Goal: Use online tool/utility

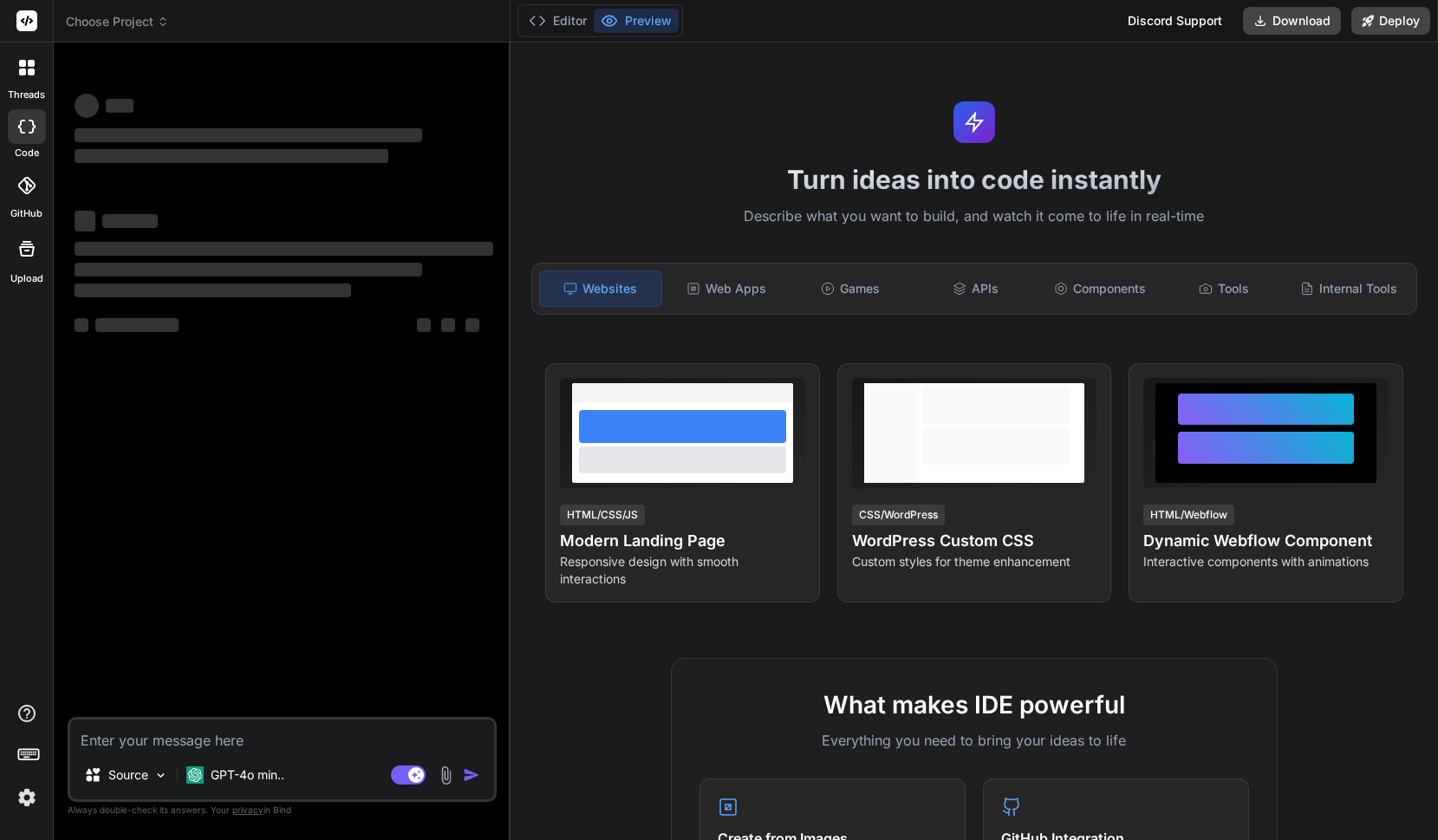
type textarea "x"
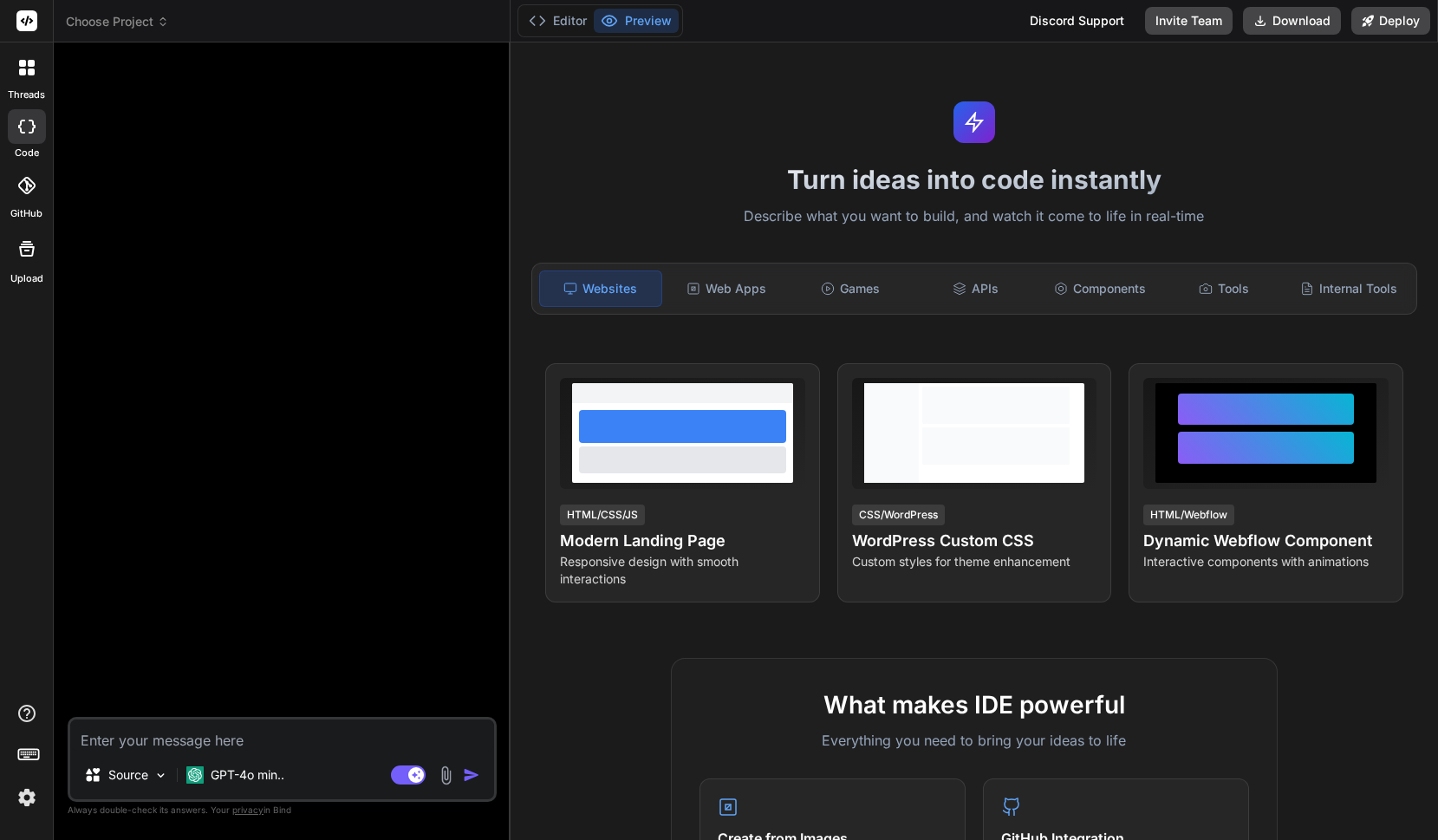
click at [127, 25] on span "Choose Project" at bounding box center [117, 22] width 104 height 18
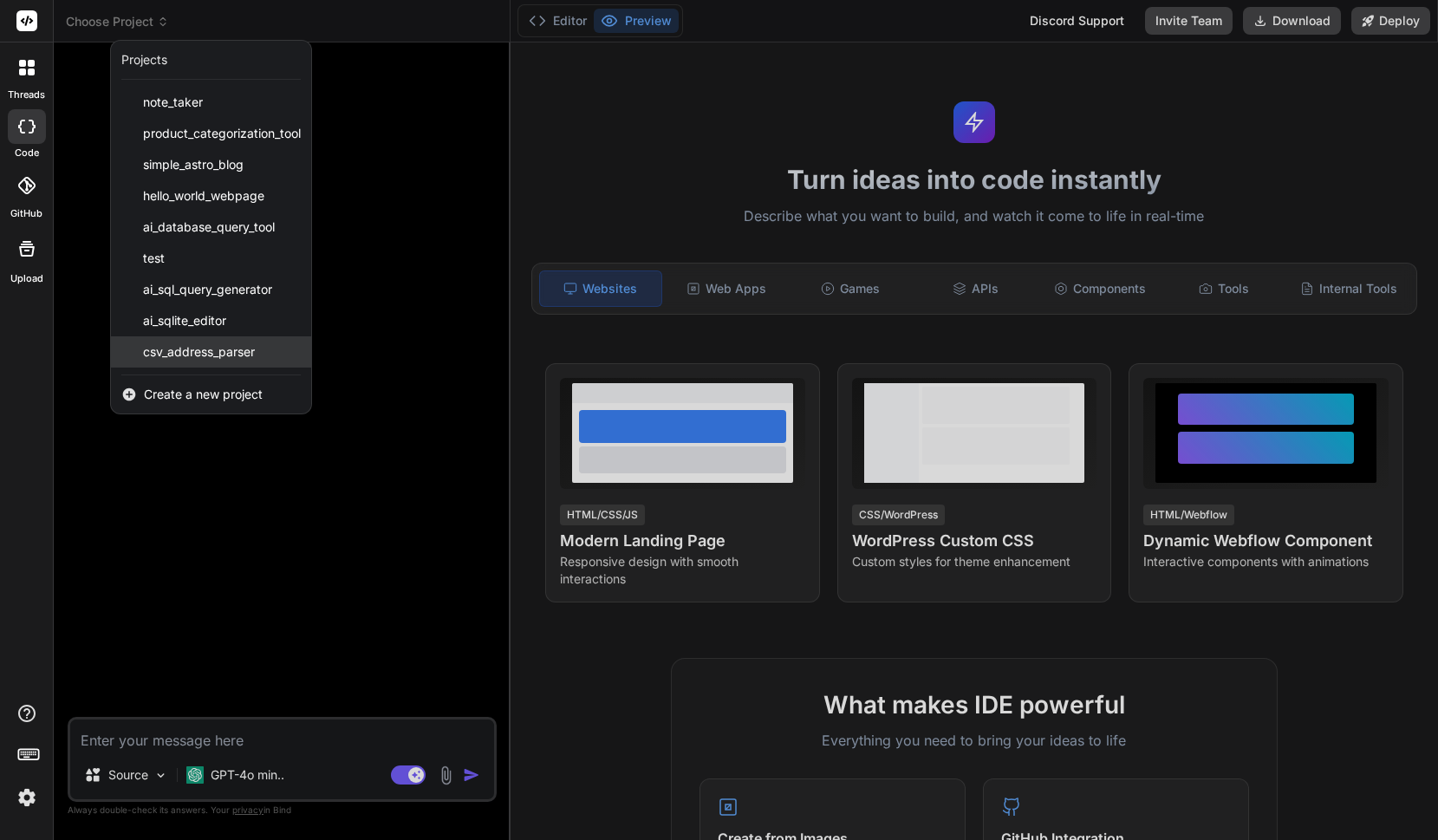
click at [223, 357] on span "csv_address_parser" at bounding box center [198, 352] width 111 height 18
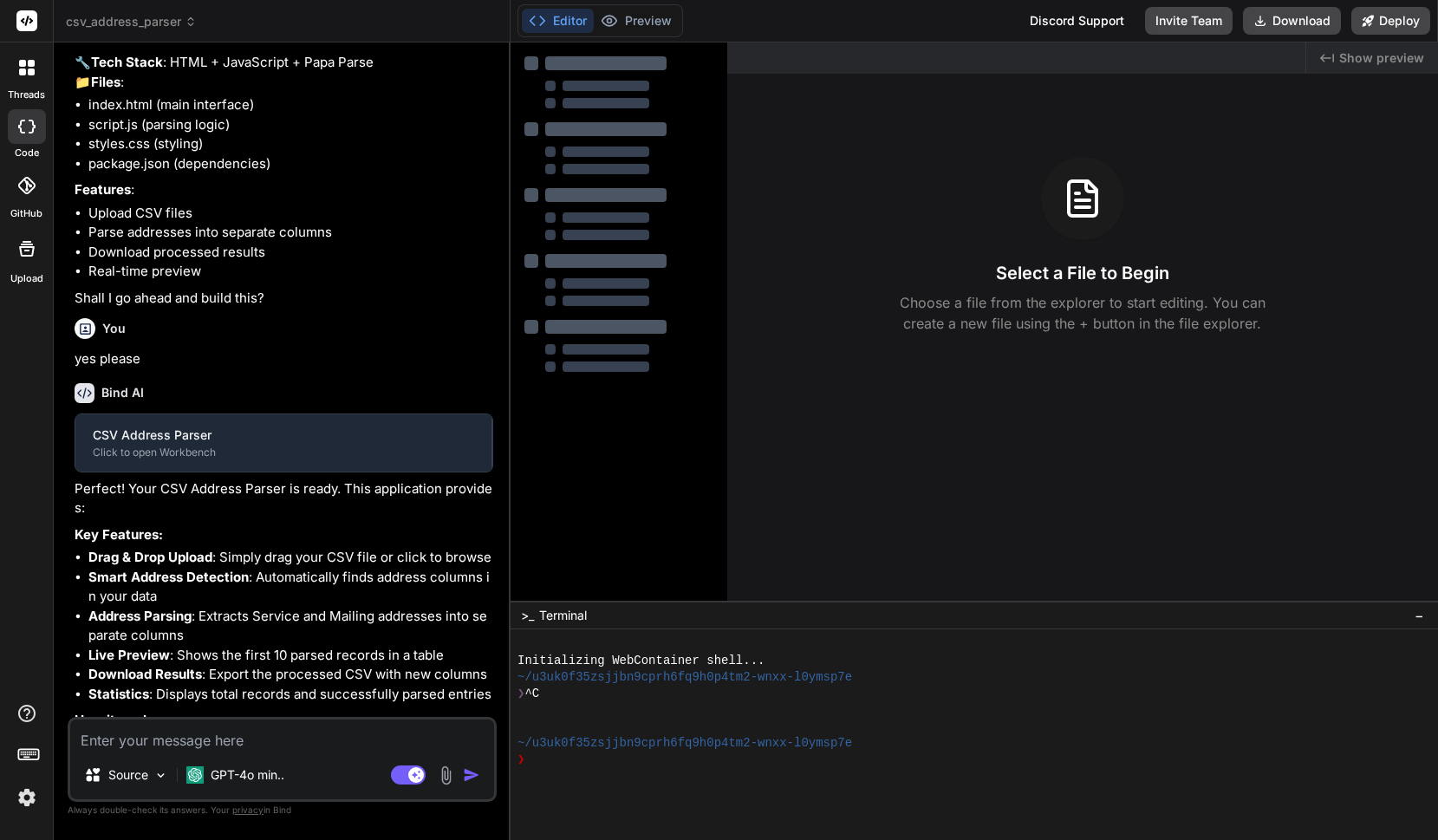
scroll to position [2356, 0]
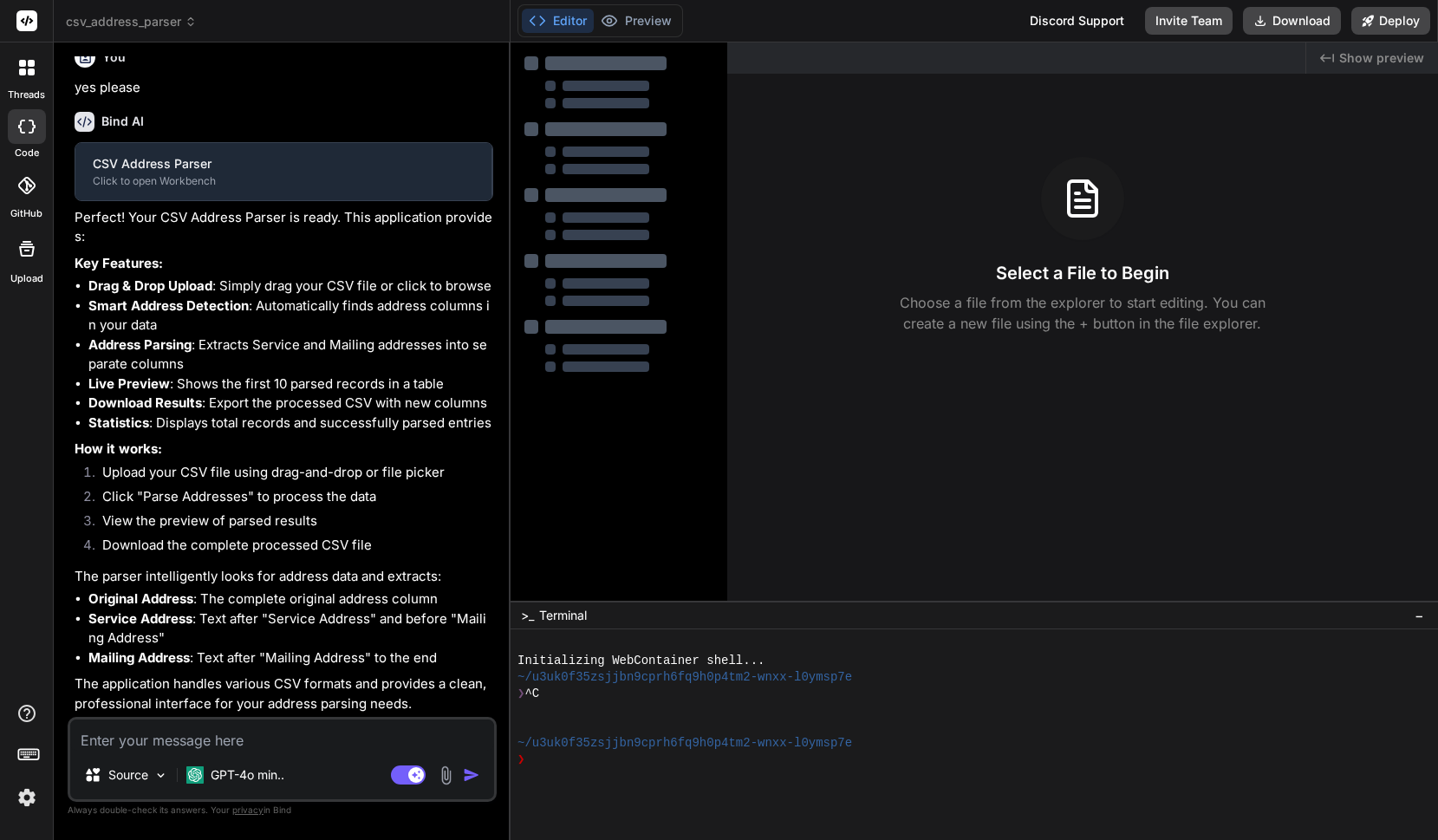
type textarea "x"
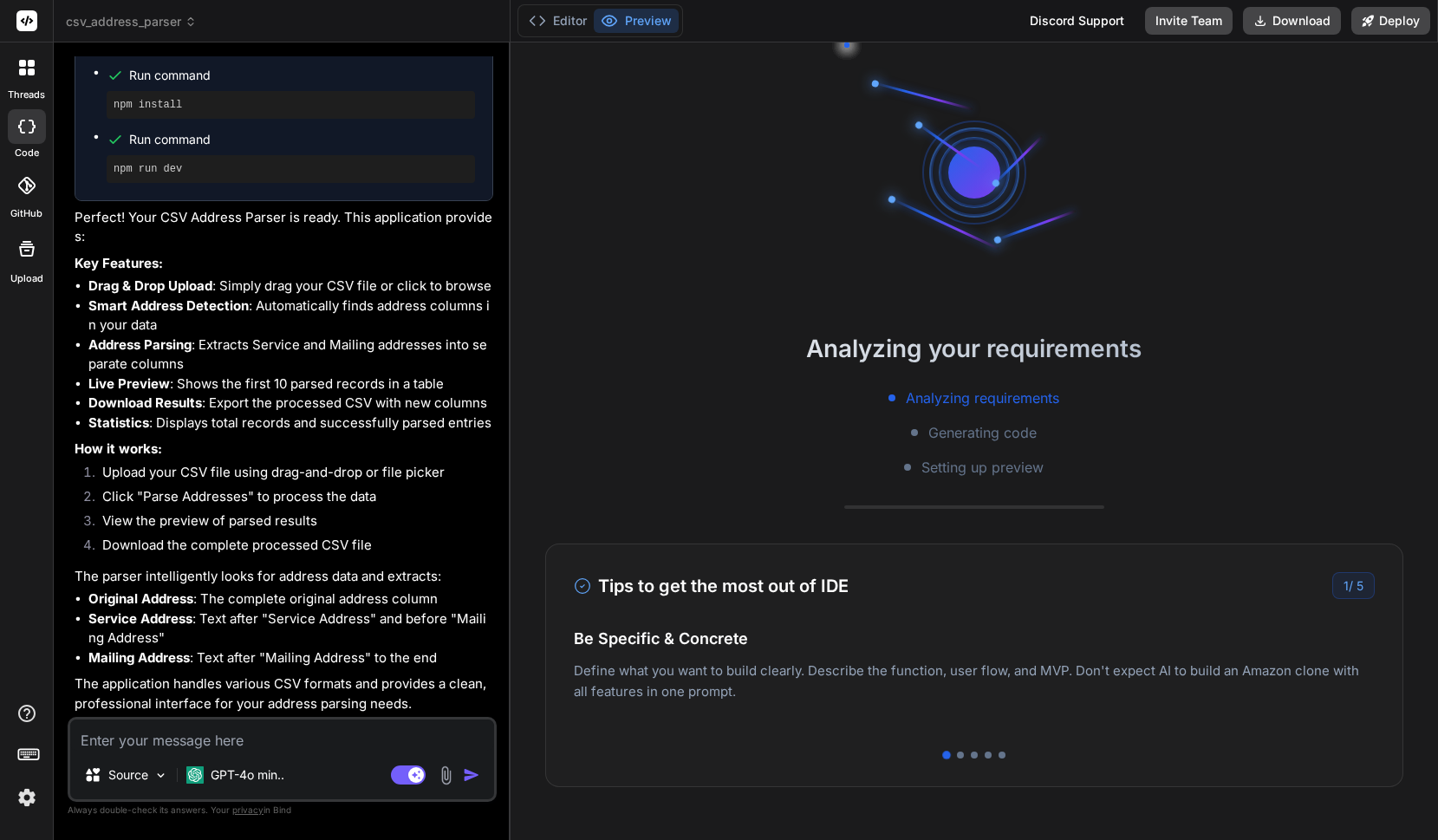
scroll to position [2624, 0]
click at [572, 25] on button "Editor" at bounding box center [557, 21] width 72 height 25
click at [559, 28] on button "Editor" at bounding box center [557, 21] width 72 height 25
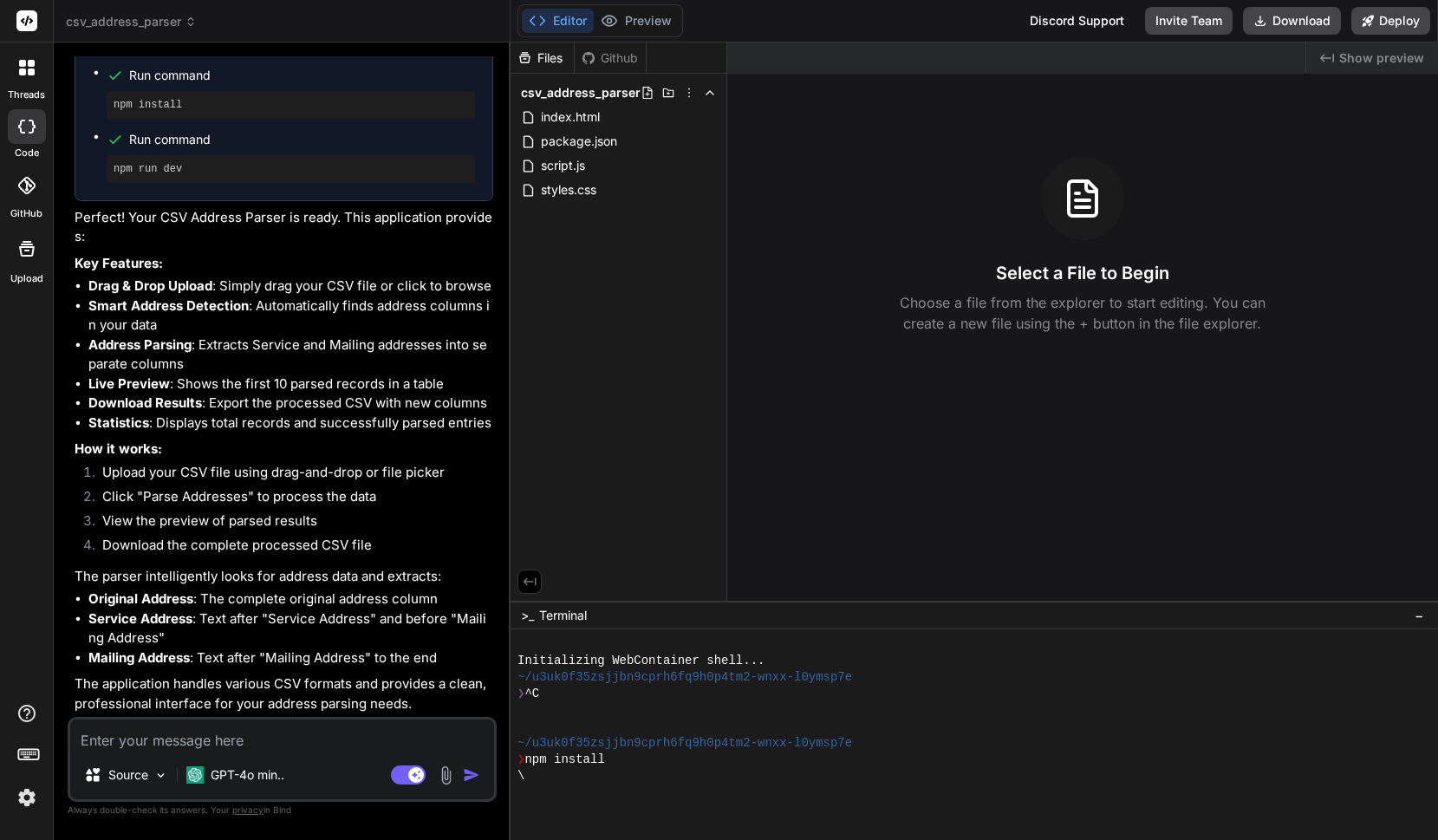
click at [34, 194] on div at bounding box center [27, 185] width 38 height 38
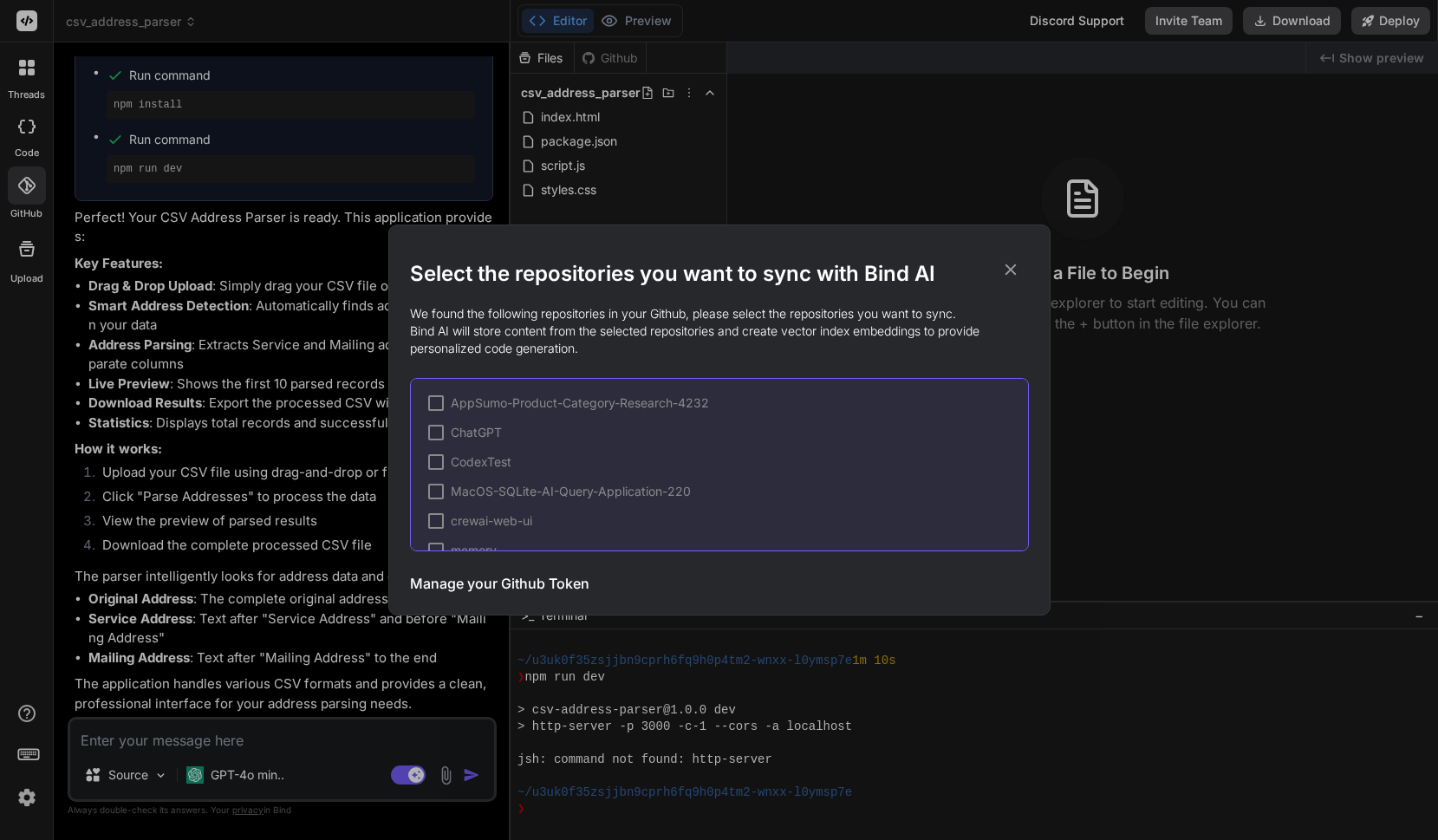
scroll to position [0, 0]
click at [1013, 271] on icon at bounding box center [1010, 269] width 11 height 11
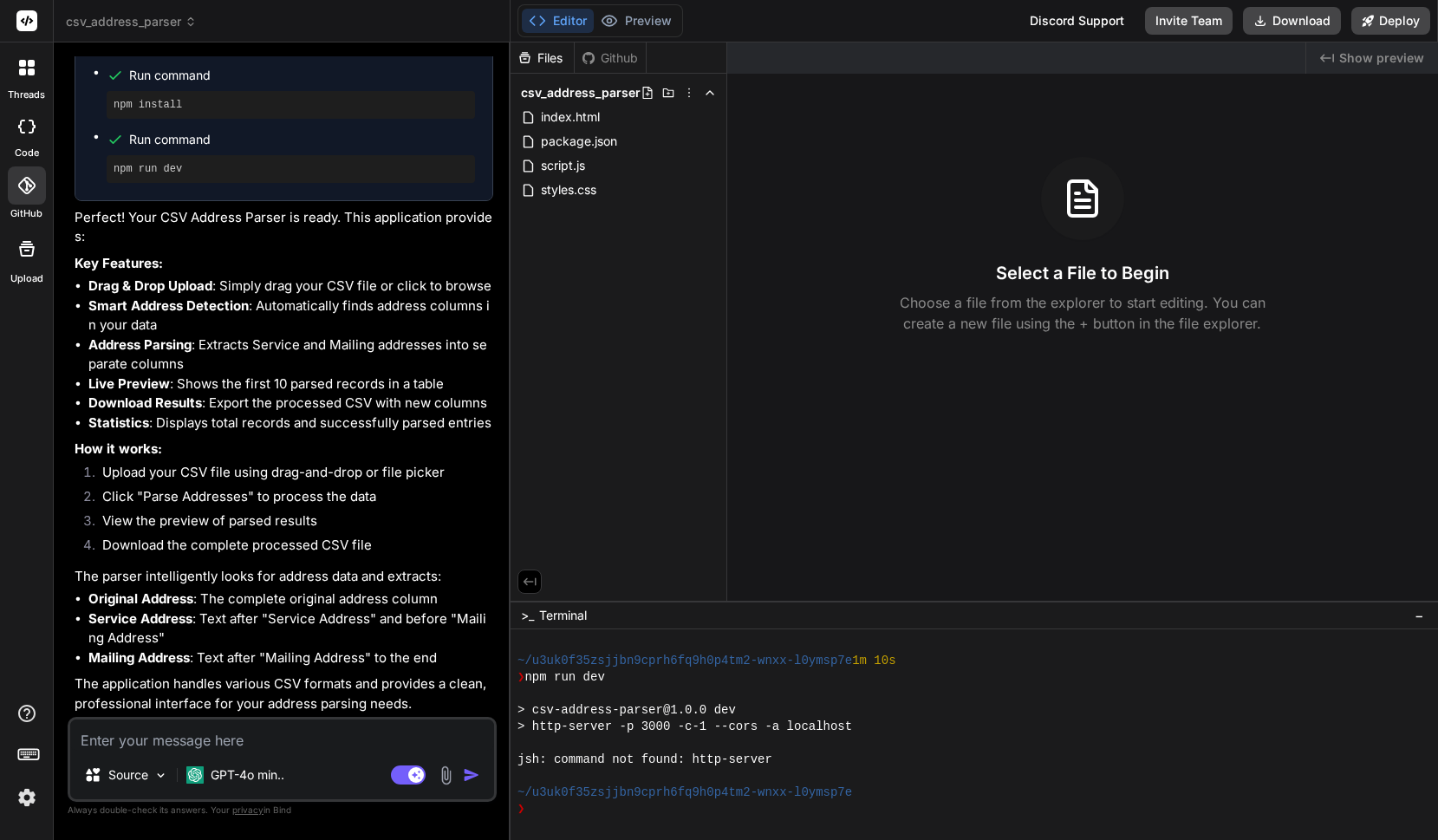
click at [17, 804] on img at bounding box center [27, 798] width 30 height 30
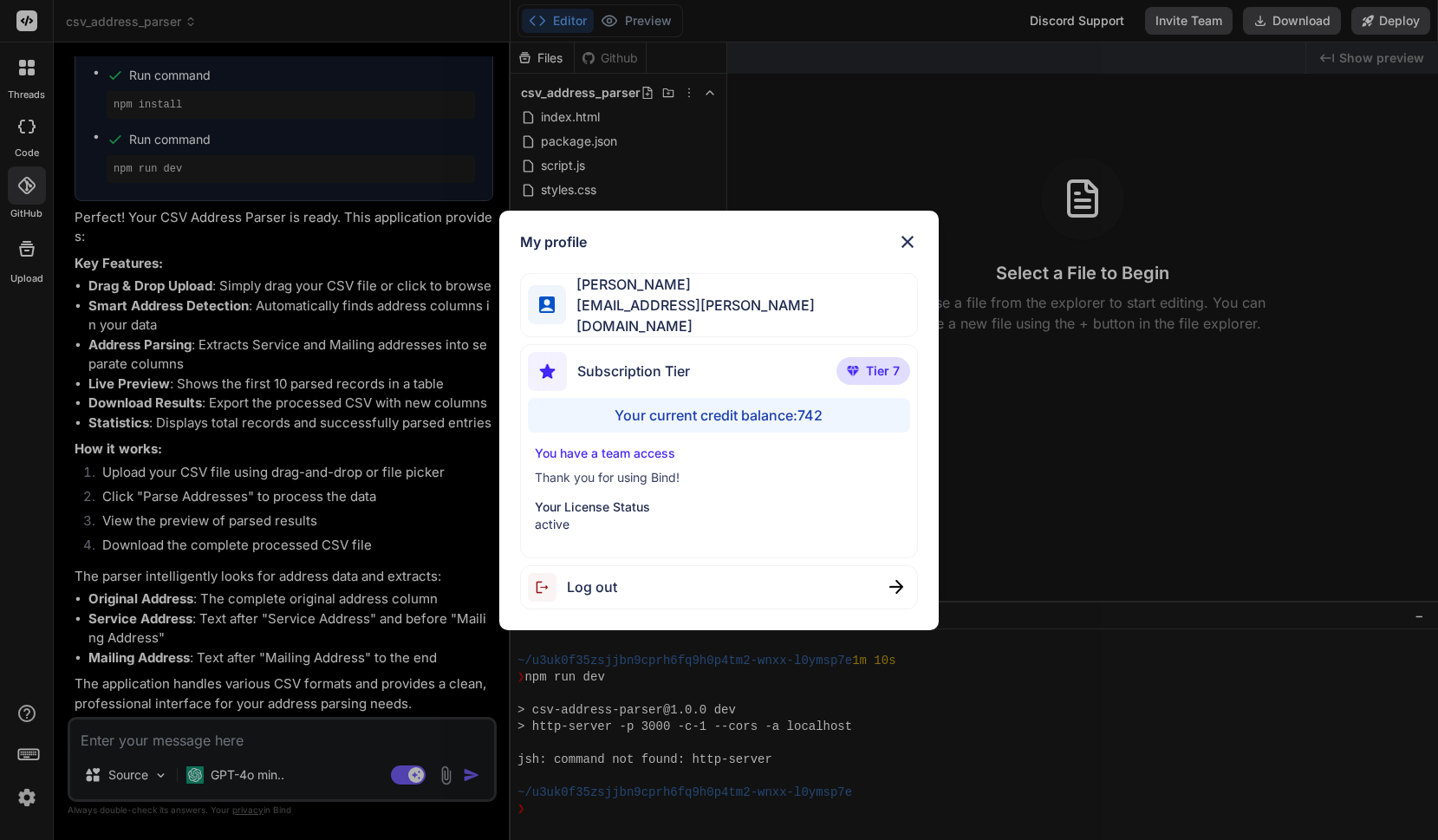
click at [766, 416] on div "Your current credit balance: 742" at bounding box center [719, 415] width 383 height 35
click at [602, 405] on div "Your current credit balance: 742" at bounding box center [719, 415] width 383 height 35
drag, startPoint x: 611, startPoint y: 409, endPoint x: 850, endPoint y: 405, distance: 239.0
click at [850, 405] on div "Your current credit balance: 742" at bounding box center [719, 415] width 383 height 35
copy div "Your current credit balance: 742"
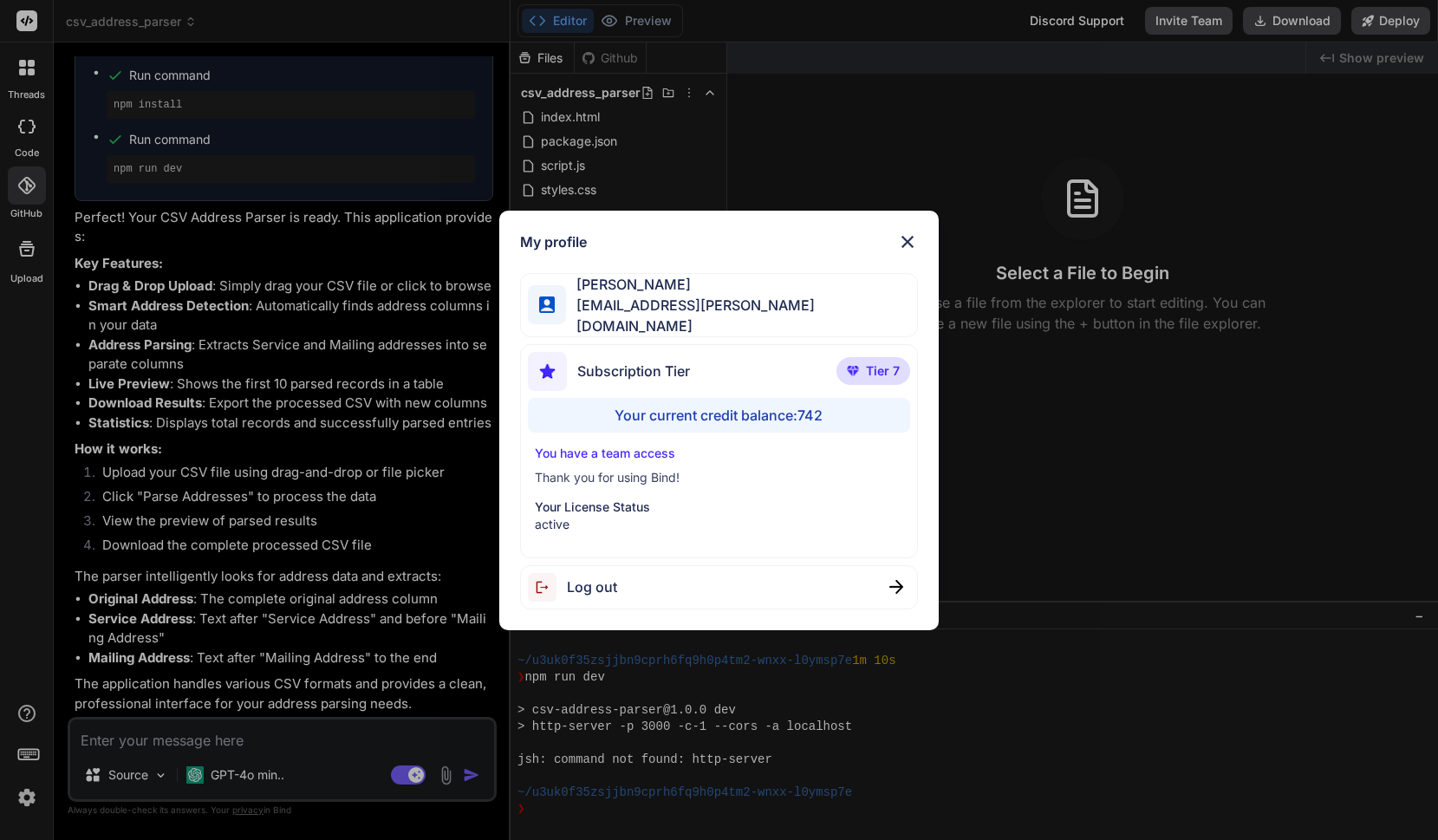
click at [642, 449] on p "You have a team access" at bounding box center [719, 454] width 369 height 18
click at [908, 245] on img at bounding box center [907, 242] width 21 height 21
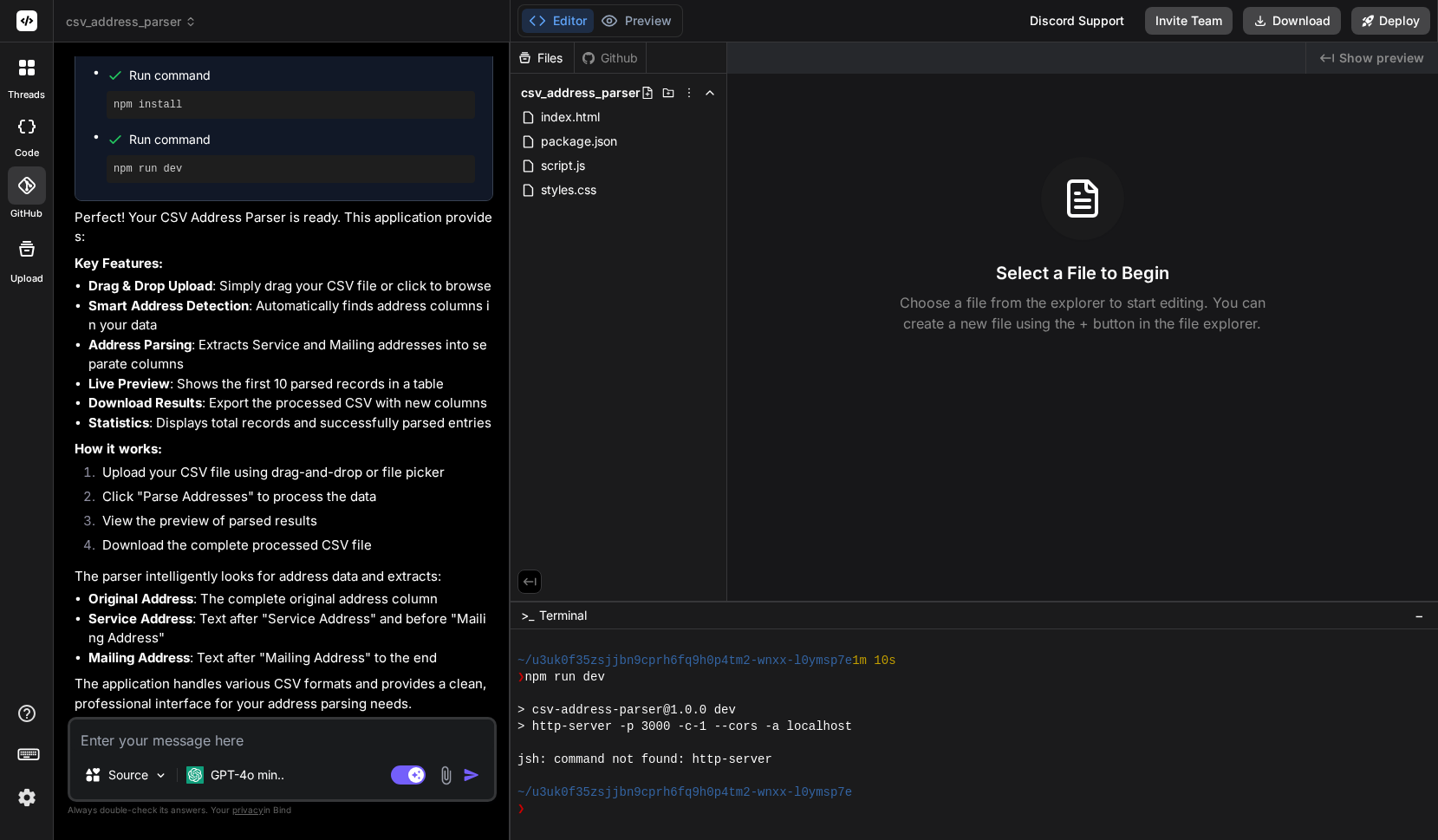
click at [27, 794] on img at bounding box center [27, 798] width 30 height 30
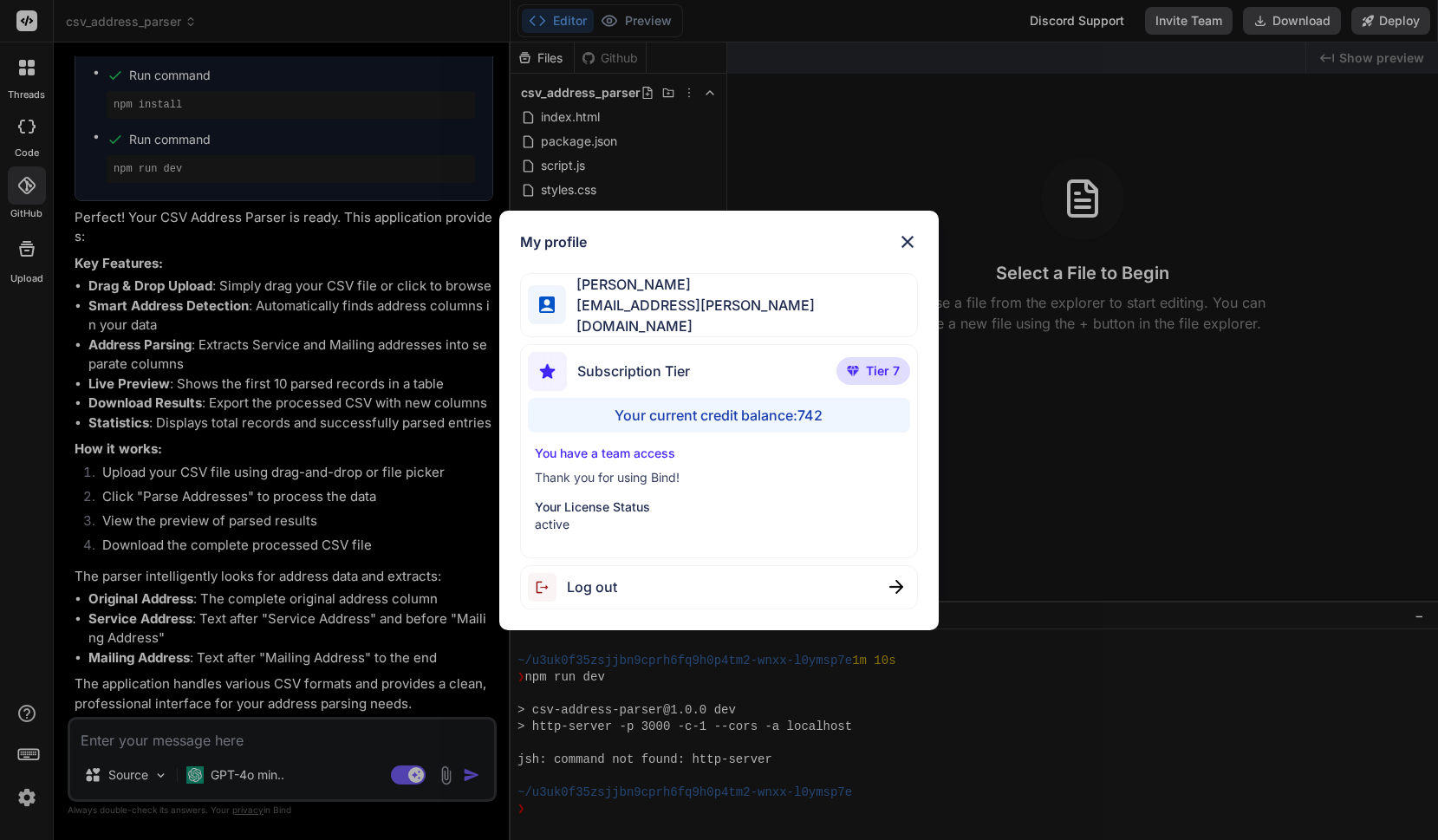
click at [903, 248] on img at bounding box center [907, 242] width 21 height 21
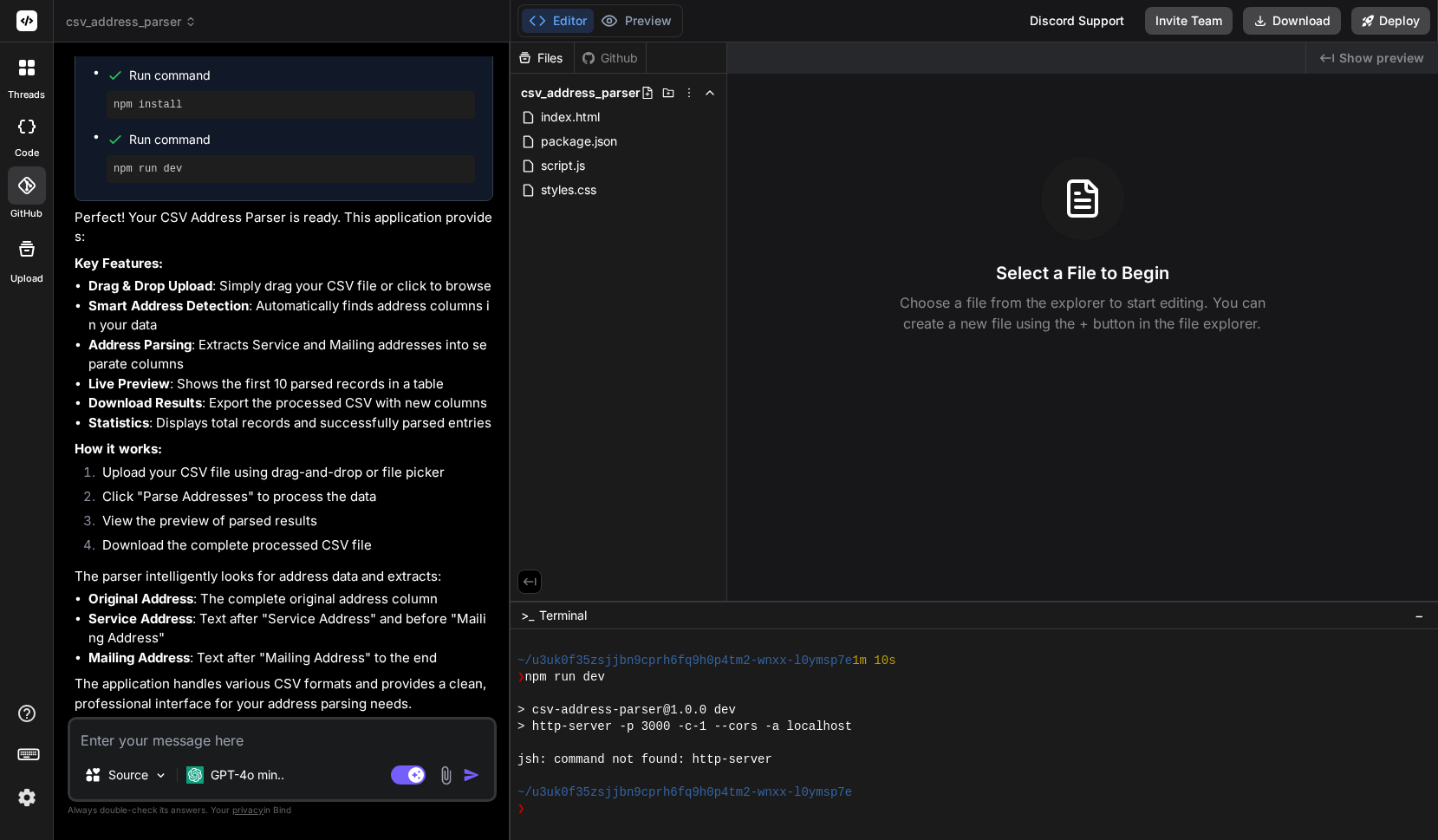
click at [30, 79] on div at bounding box center [27, 67] width 36 height 36
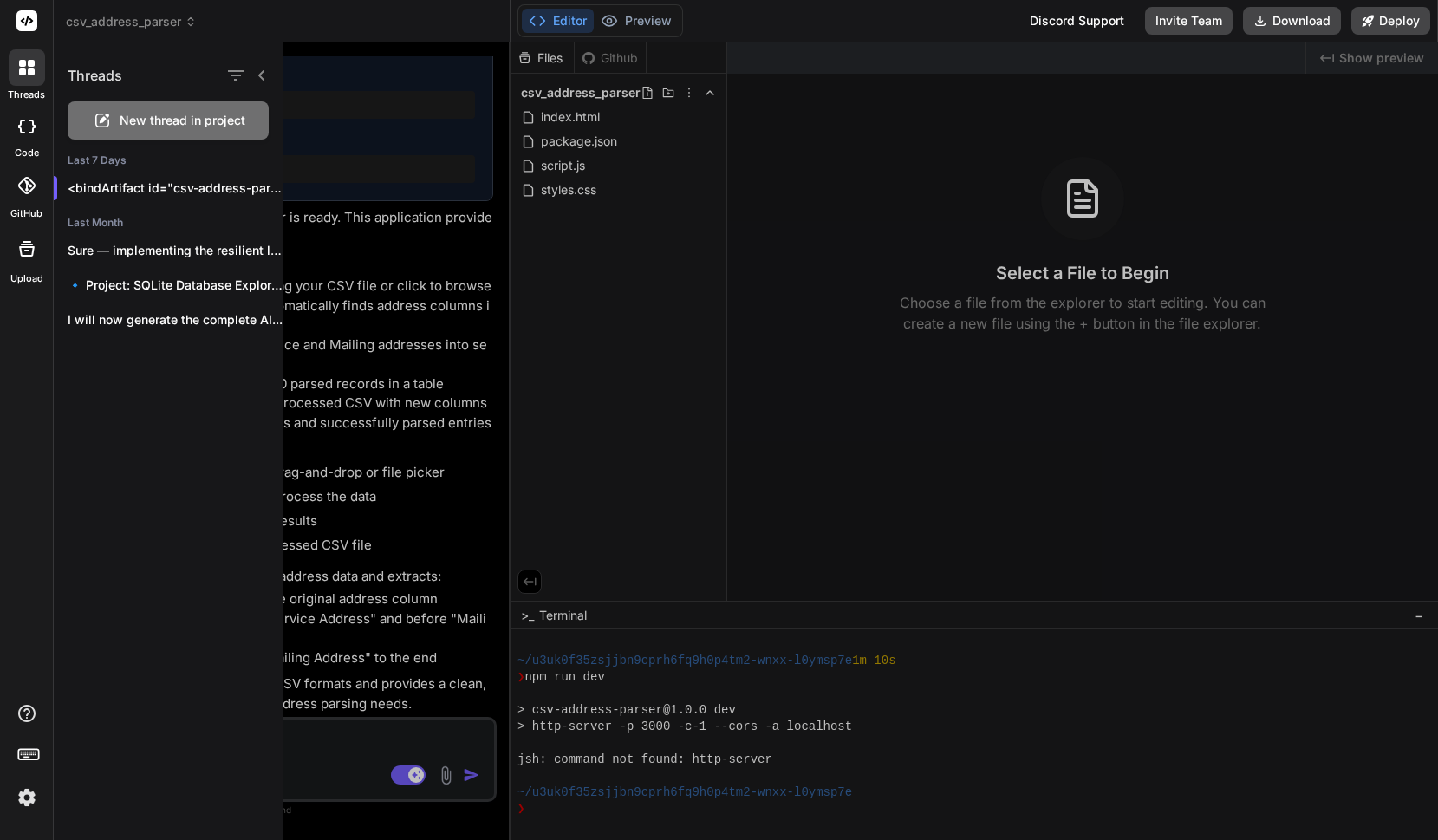
click at [30, 192] on icon at bounding box center [27, 185] width 18 height 18
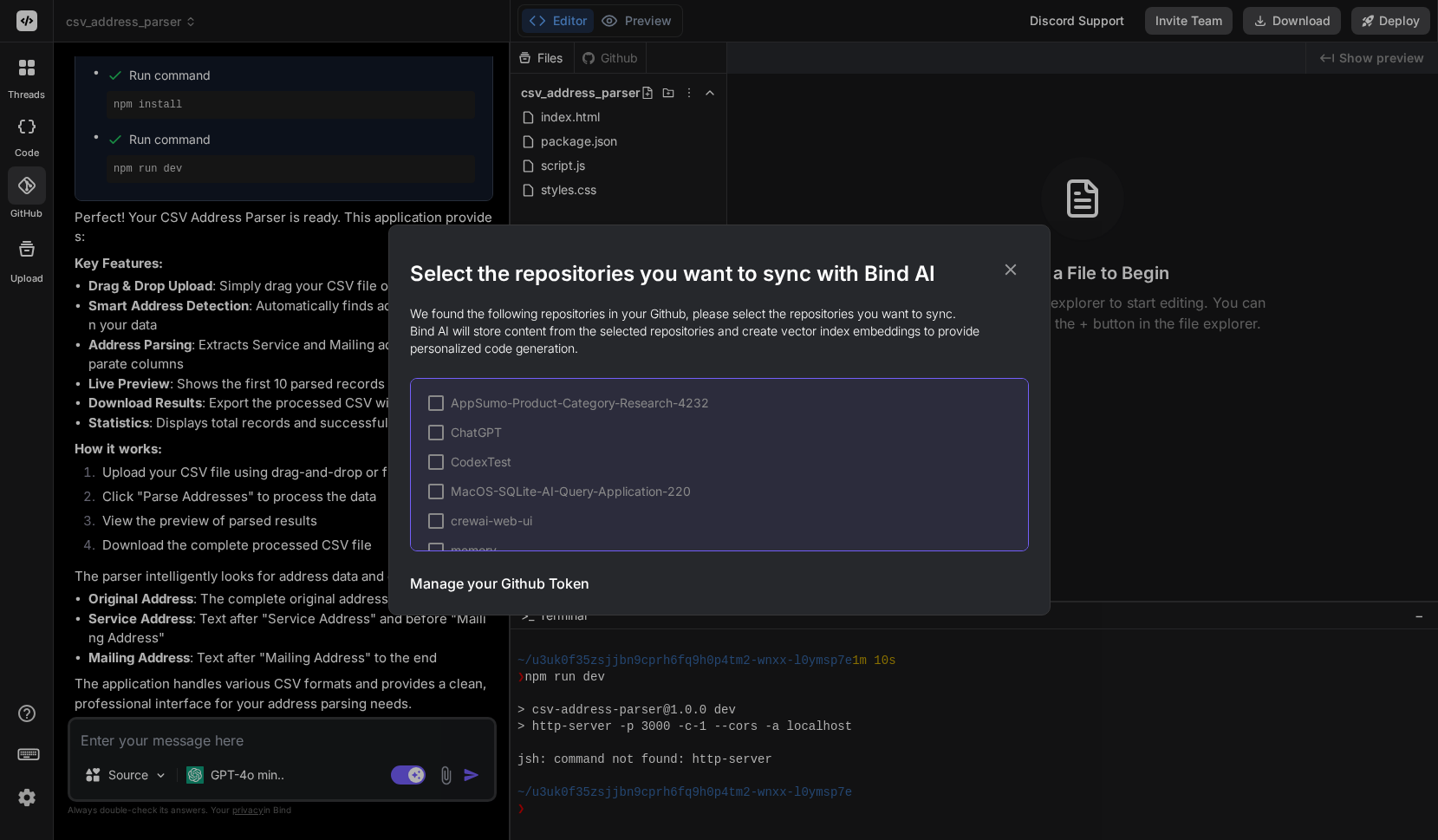
click at [1009, 267] on icon at bounding box center [1010, 269] width 19 height 19
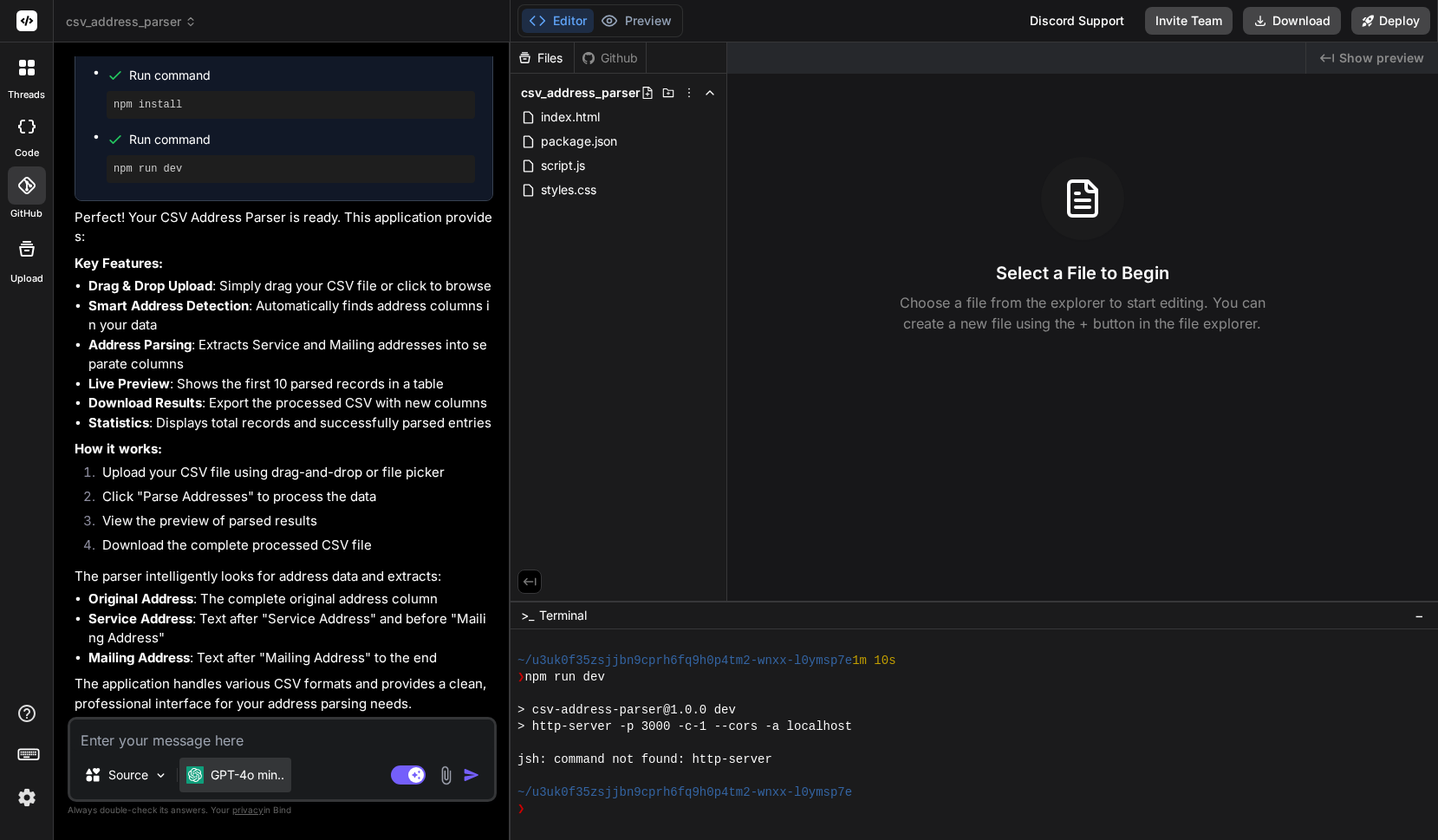
click at [276, 779] on p "GPT-4o min.." at bounding box center [248, 775] width 74 height 18
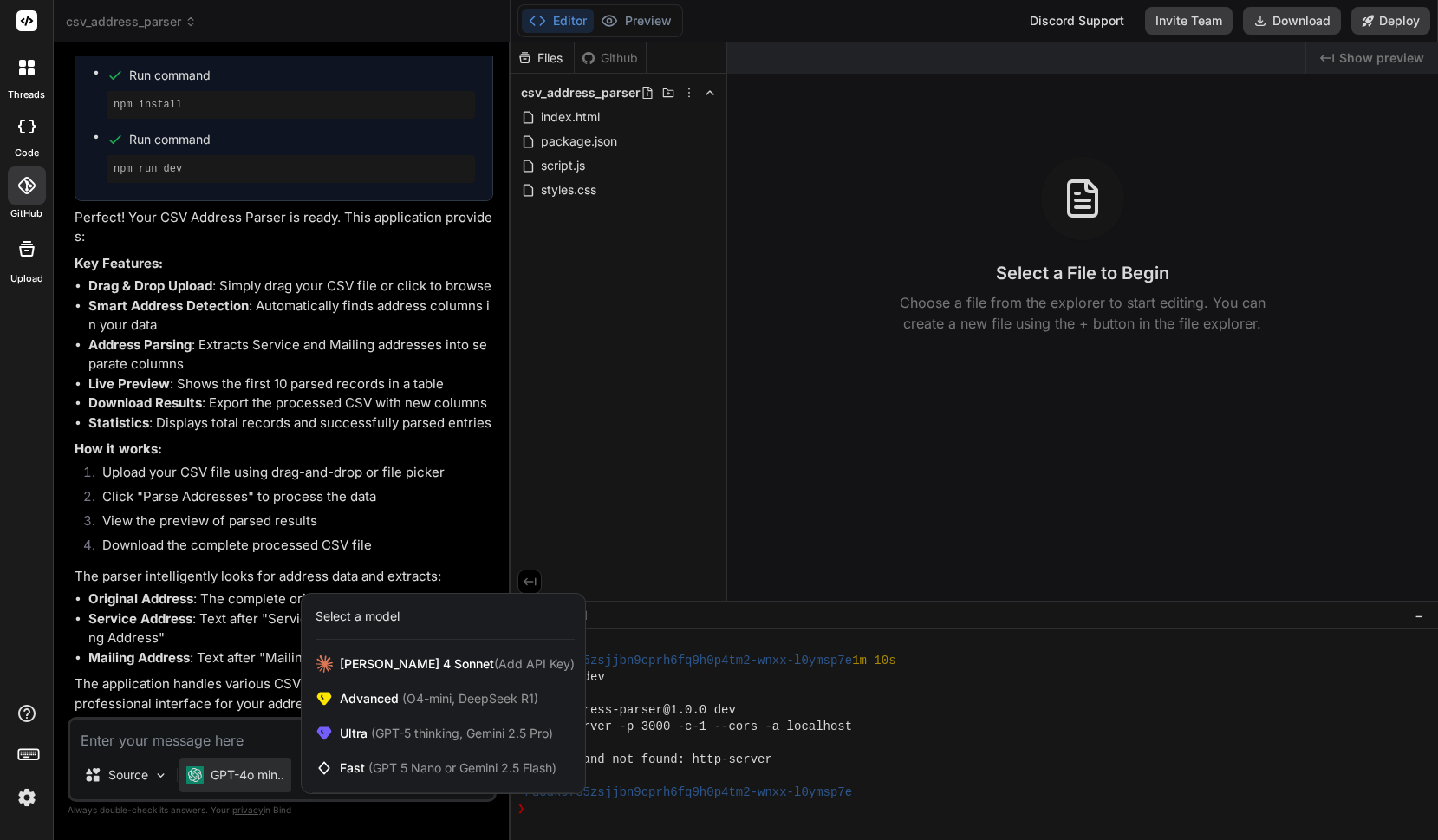
click at [32, 136] on div at bounding box center [27, 126] width 38 height 35
click at [31, 138] on div at bounding box center [27, 126] width 38 height 35
click at [33, 72] on icon at bounding box center [31, 71] width 7 height 7
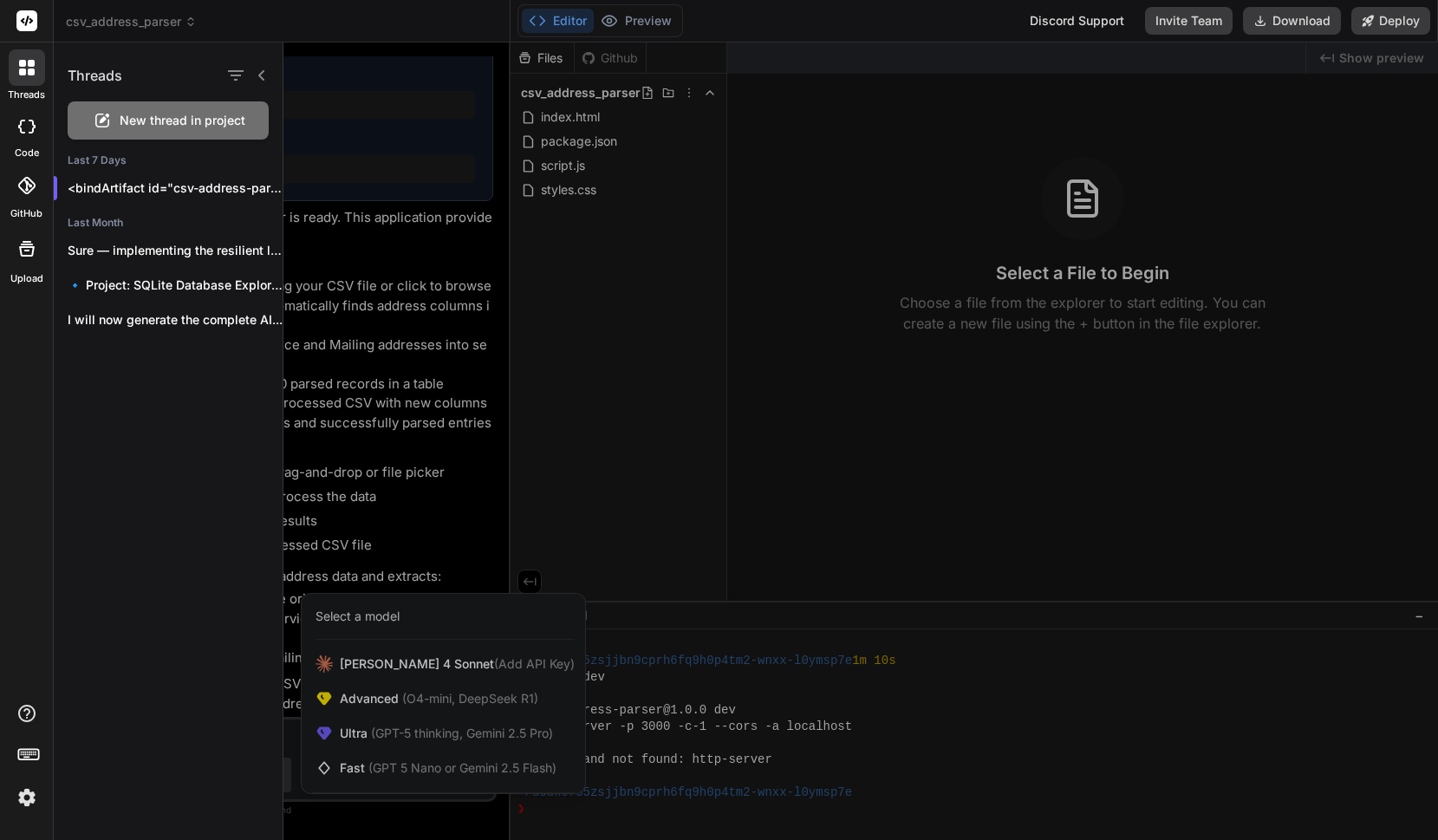
click at [190, 125] on span "New thread in project" at bounding box center [181, 120] width 125 height 18
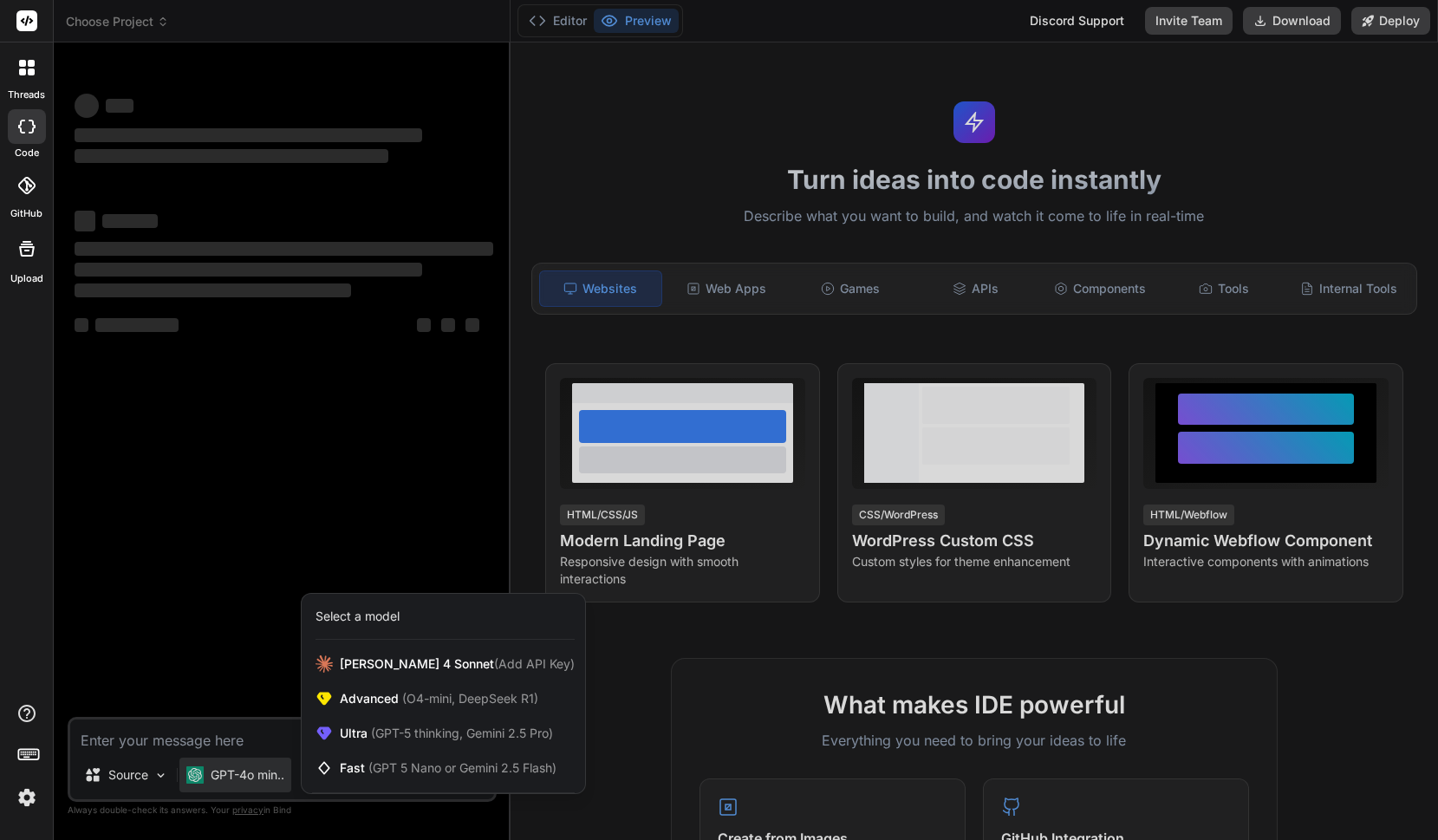
click at [404, 530] on div at bounding box center [719, 420] width 1438 height 840
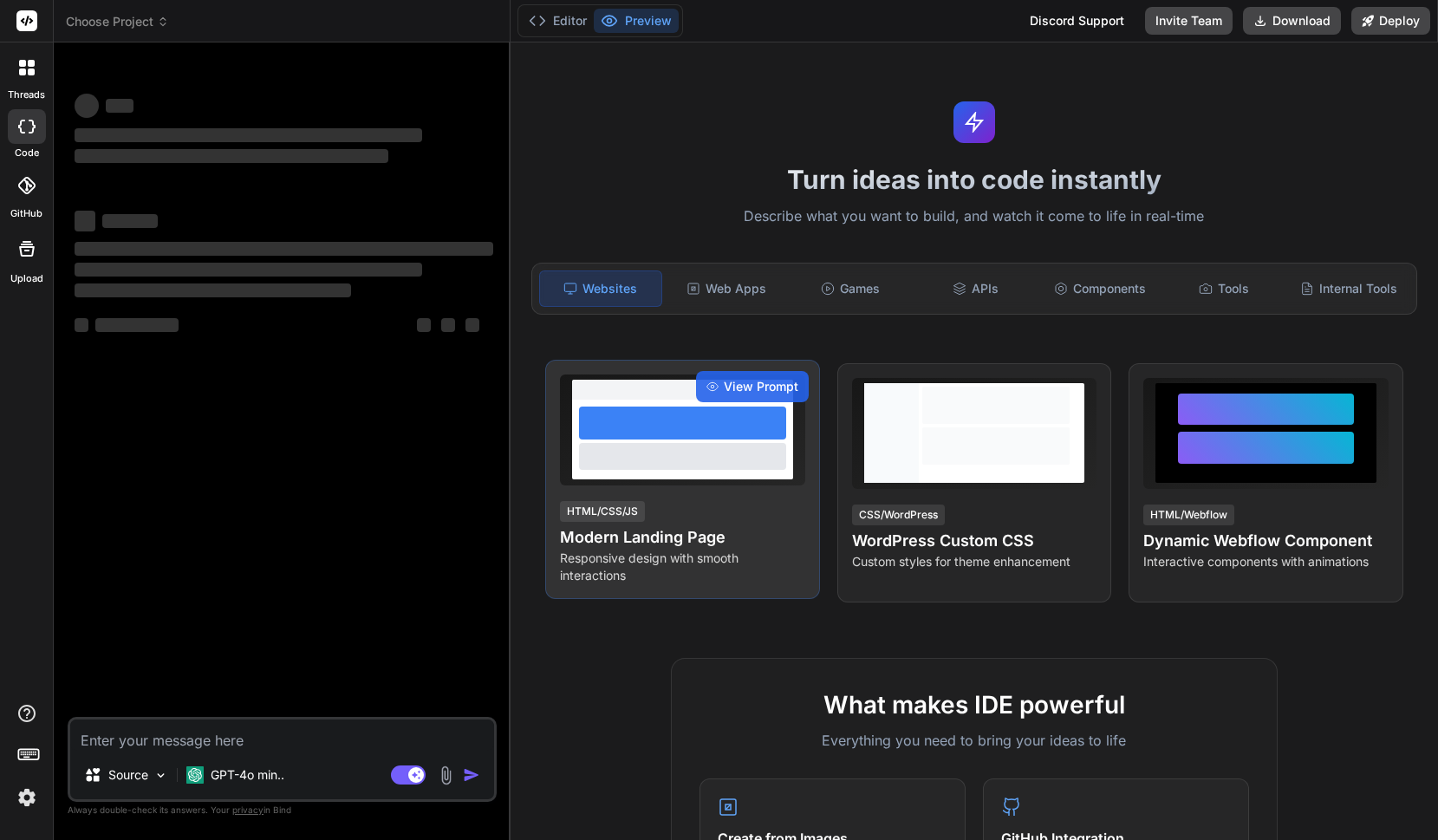
type textarea "x"
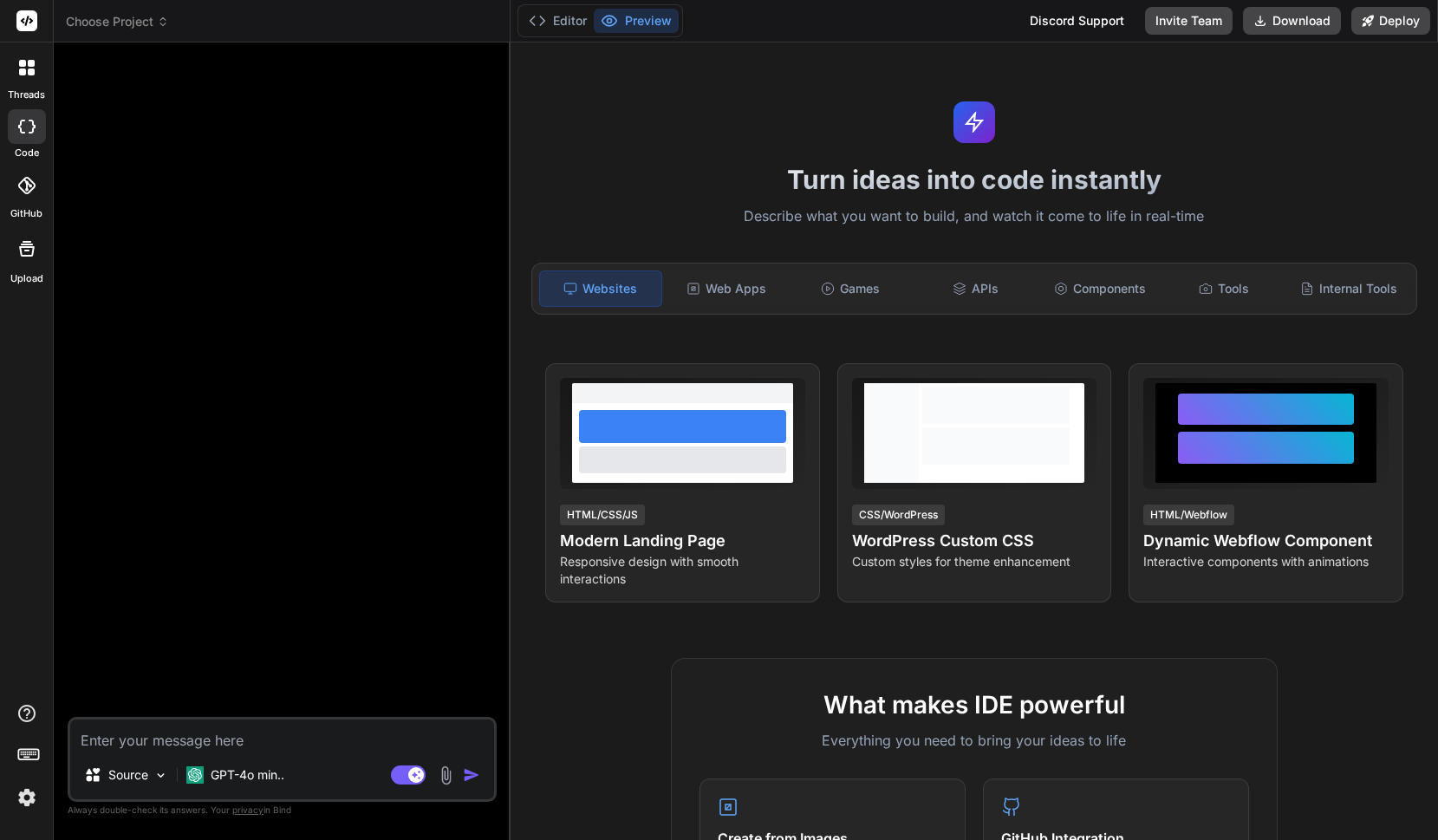
scroll to position [0, 0]
